Goal: Information Seeking & Learning: Learn about a topic

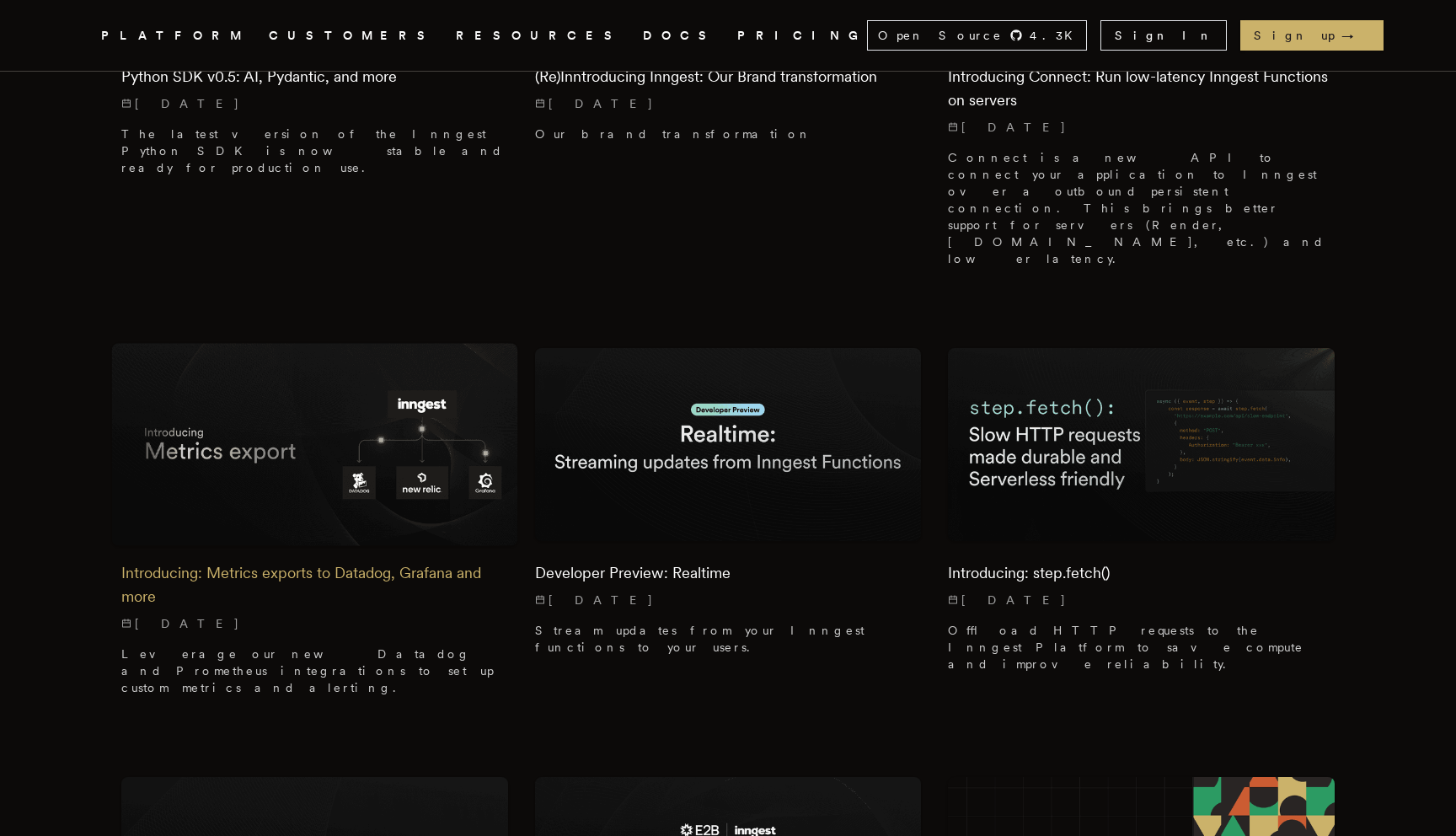
click at [365, 561] on h2 "Introducing: Metrics exports to Datadog, Grafana and more" at bounding box center [314, 585] width 387 height 47
click at [773, 561] on h2 "Developer Preview: Realtime" at bounding box center [728, 573] width 387 height 24
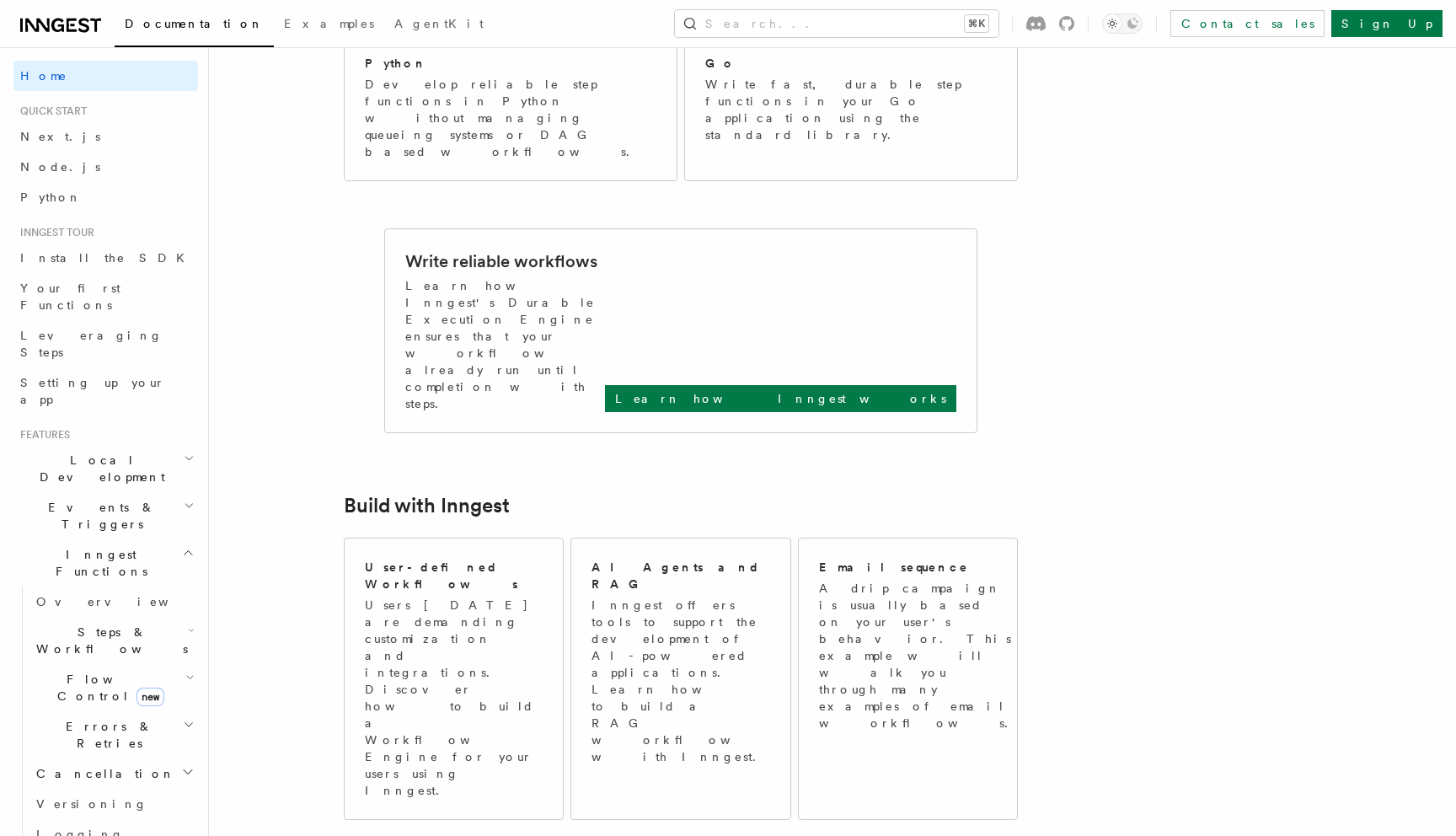
scroll to position [532, 0]
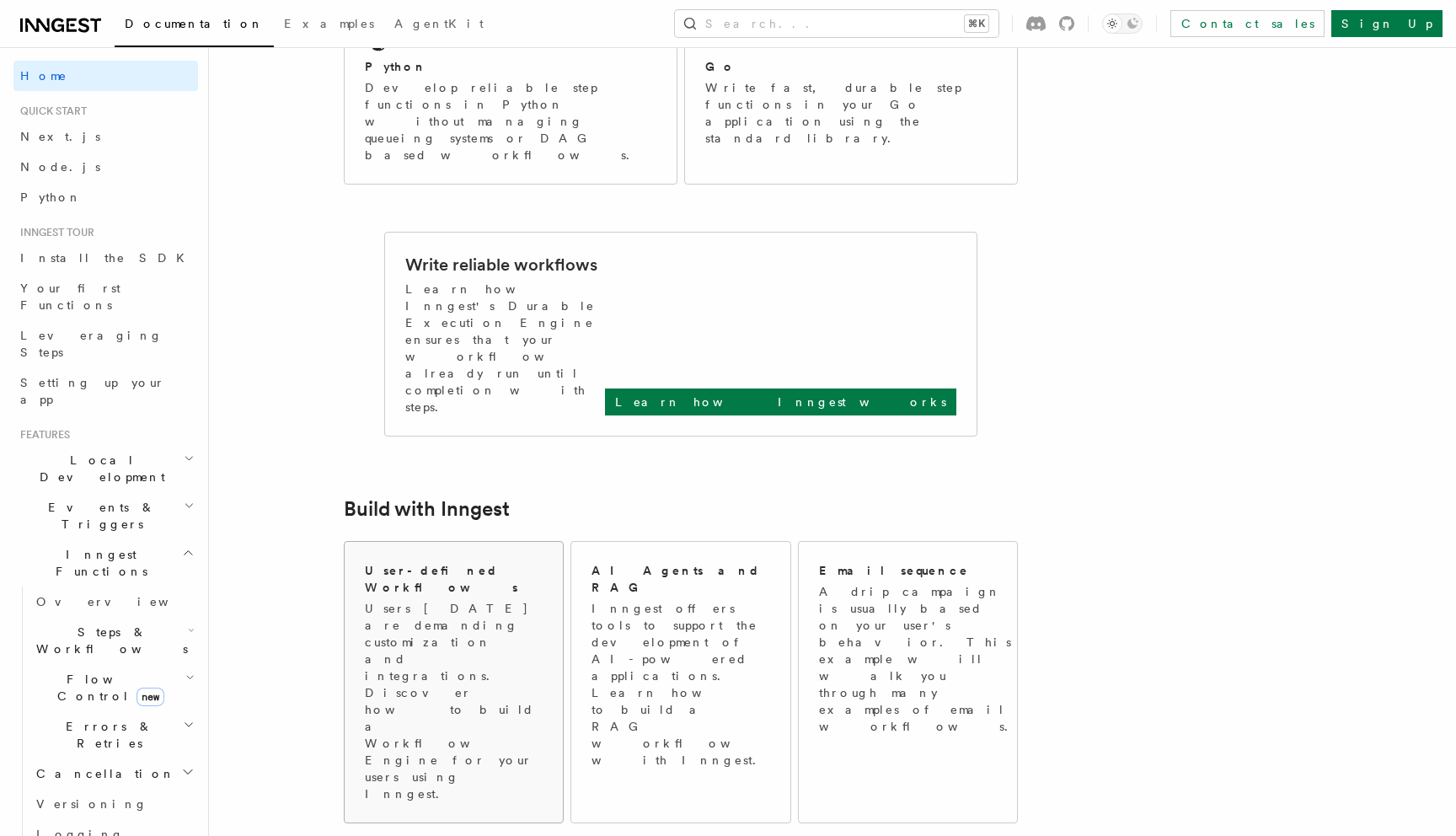
click at [492, 600] on p "Users today are demanding customization and integrations. Discover how to build…" at bounding box center [454, 700] width 178 height 202
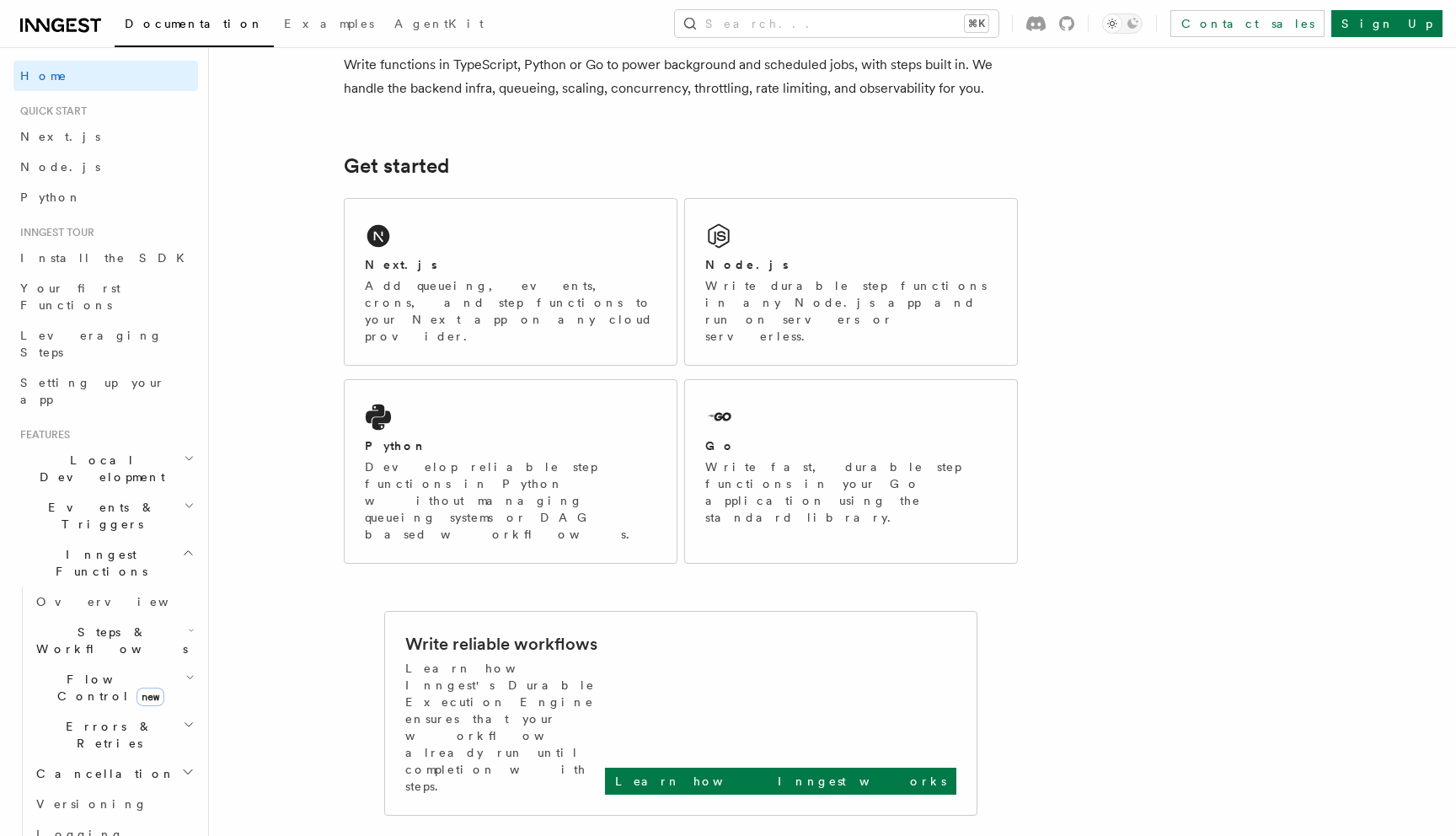
scroll to position [0, 0]
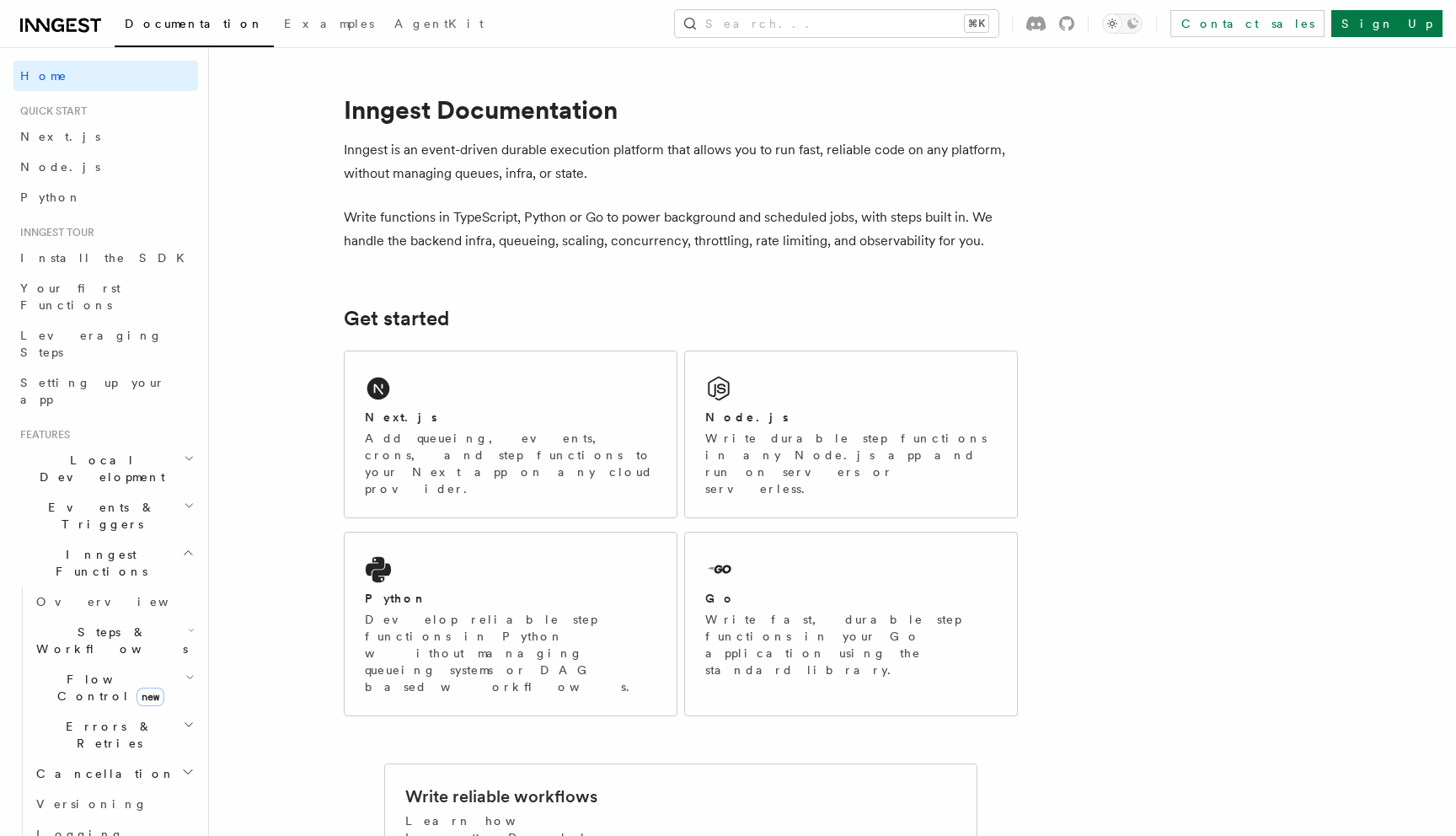
click at [706, 229] on p "Write functions in TypeScript, Python or Go to power background and scheduled j…" at bounding box center [680, 229] width 674 height 47
click at [538, 245] on p "Write functions in TypeScript, Python or Go to power background and scheduled j…" at bounding box center [680, 229] width 674 height 47
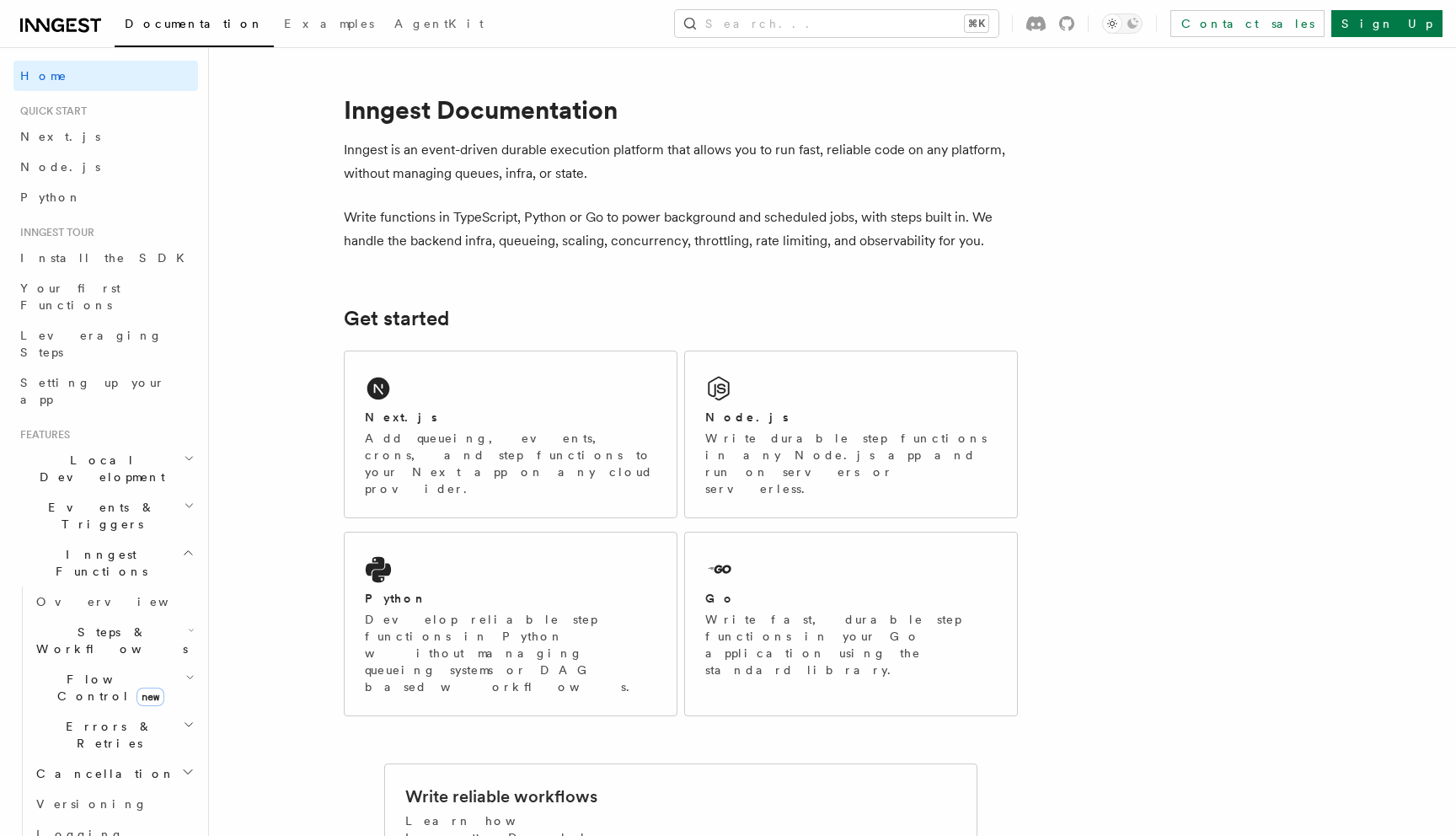
click at [887, 216] on p "Write functions in TypeScript, Python or Go to power background and scheduled j…" at bounding box center [680, 229] width 674 height 47
click at [887, 217] on p "Write functions in TypeScript, Python or Go to power background and scheduled j…" at bounding box center [680, 229] width 674 height 47
click at [494, 236] on p "Write functions in TypeScript, Python or Go to power background and scheduled j…" at bounding box center [680, 229] width 674 height 47
click at [490, 238] on p "Write functions in TypeScript, Python or Go to power background and scheduled j…" at bounding box center [680, 229] width 674 height 47
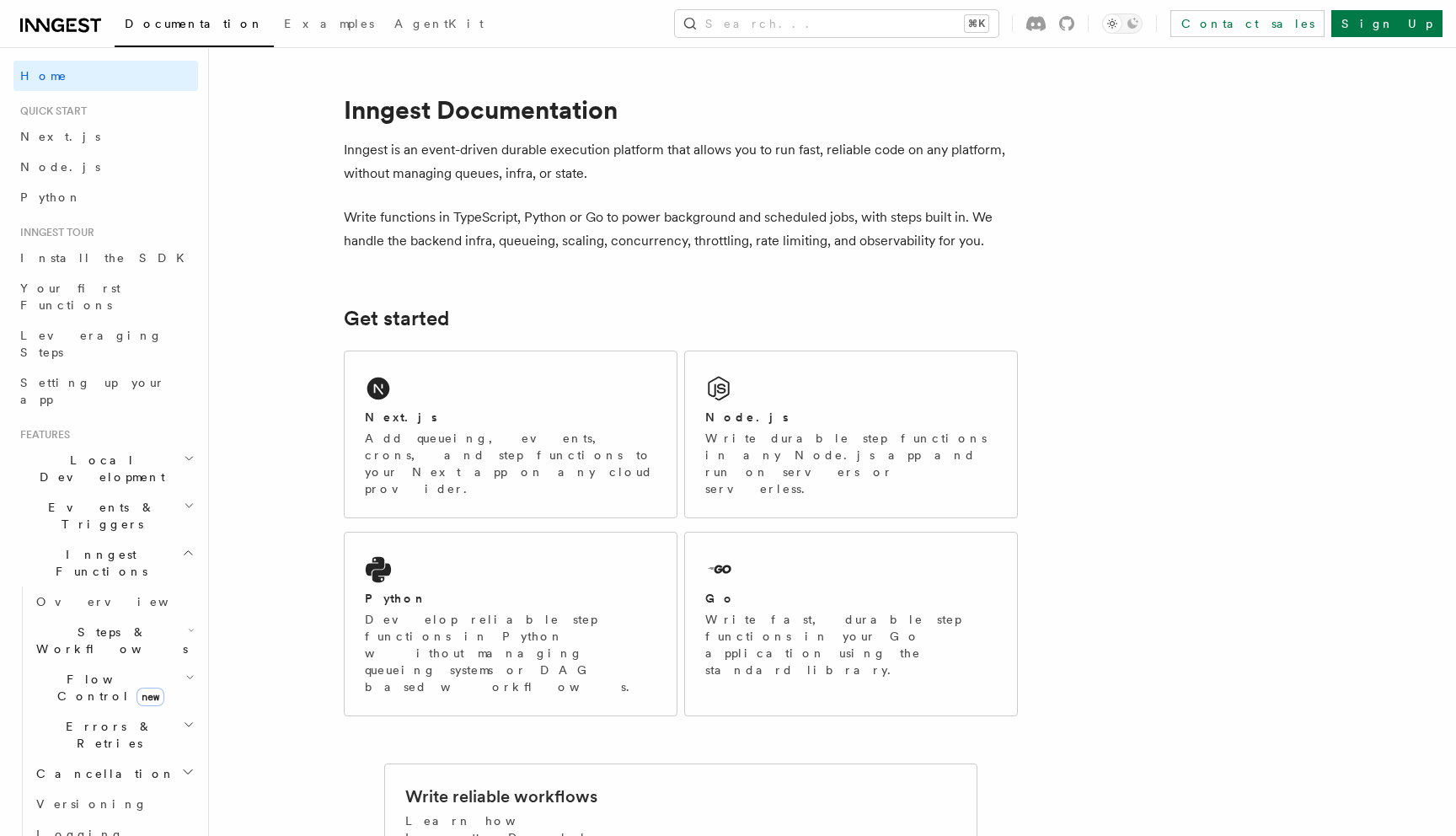
click at [430, 224] on p "Write functions in TypeScript, Python or Go to power background and scheduled j…" at bounding box center [680, 229] width 674 height 47
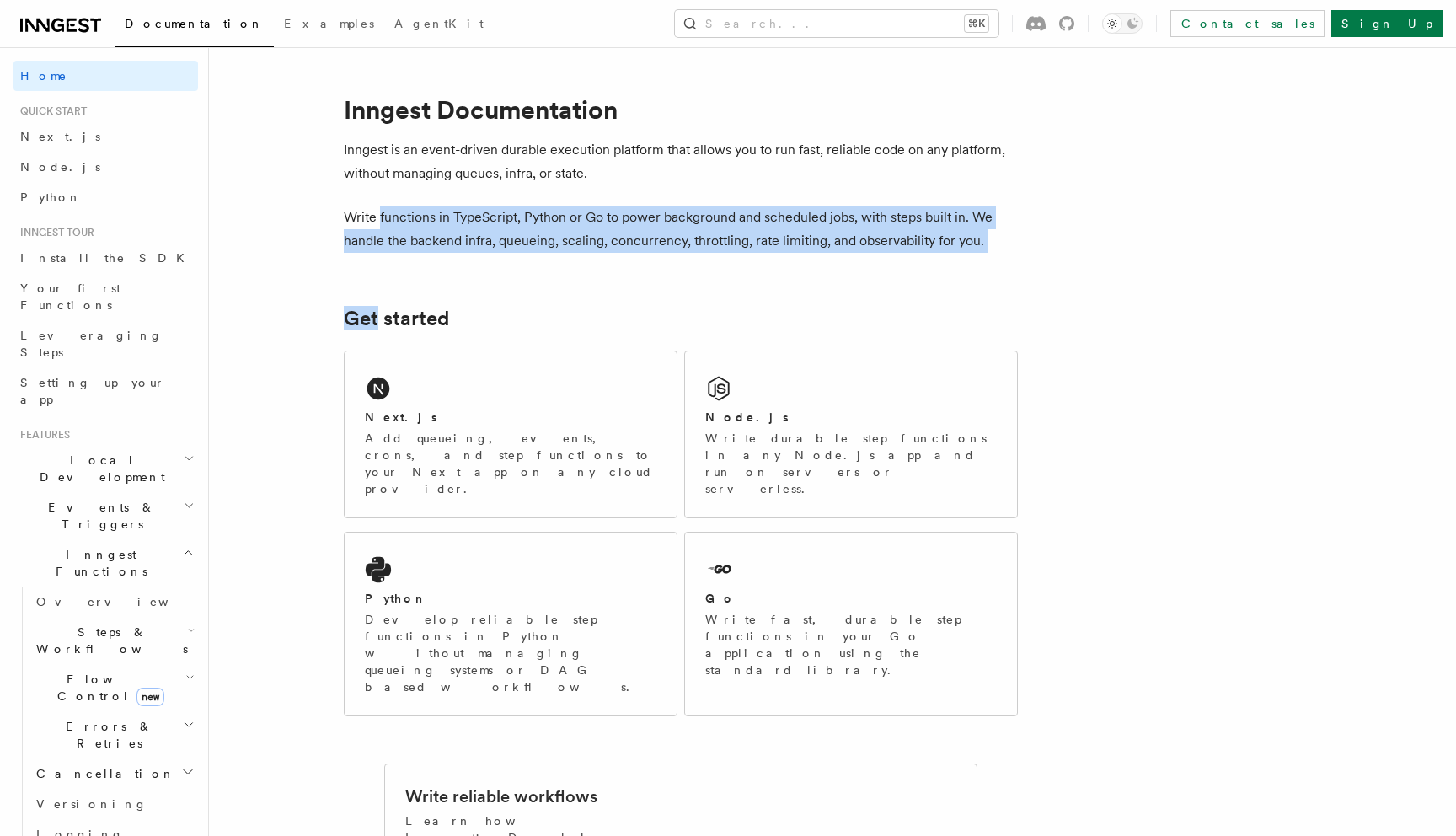
drag, startPoint x: 430, startPoint y: 224, endPoint x: 508, endPoint y: 257, distance: 84.7
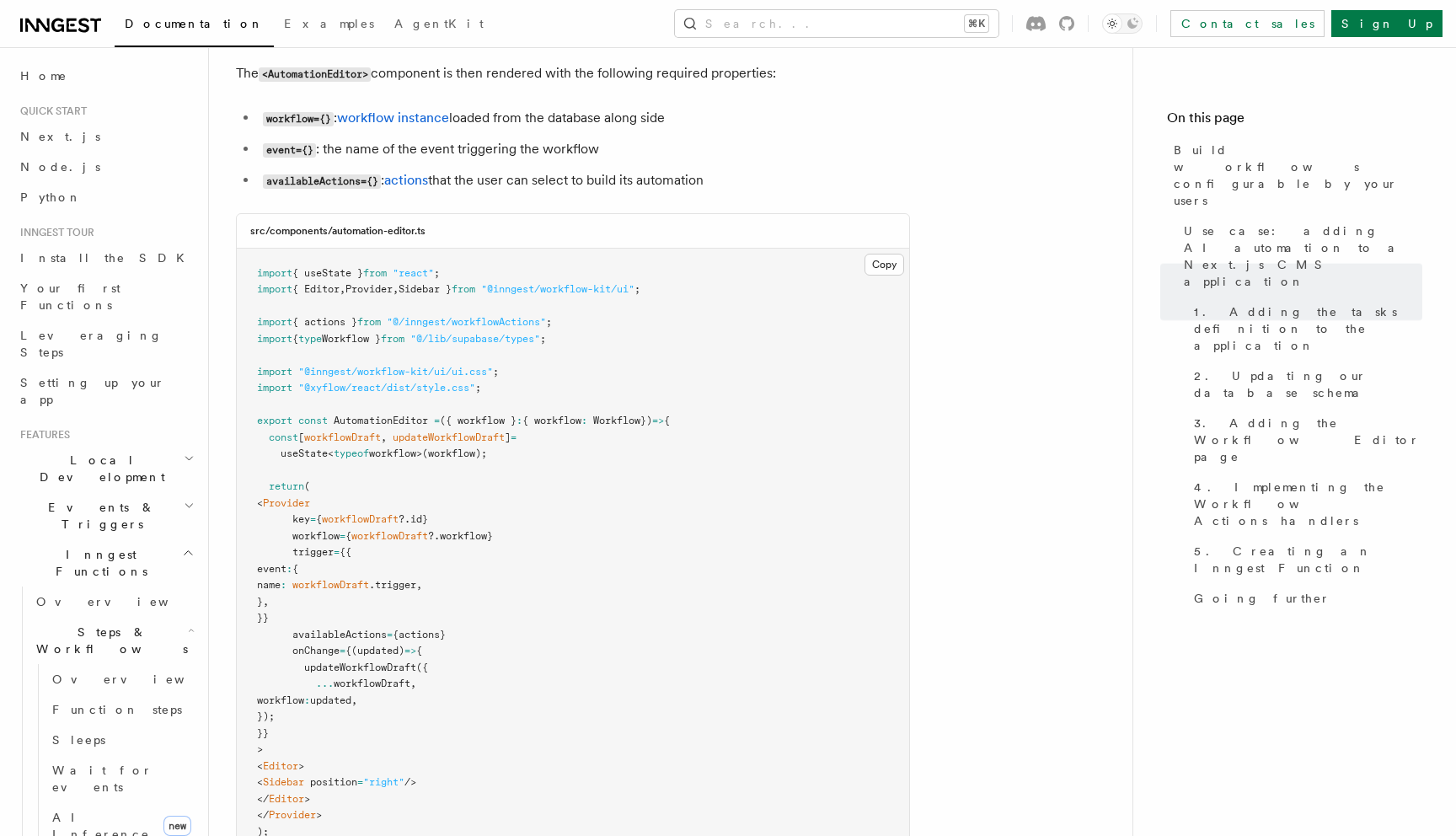
scroll to position [4649, 0]
